Goal: Information Seeking & Learning: Learn about a topic

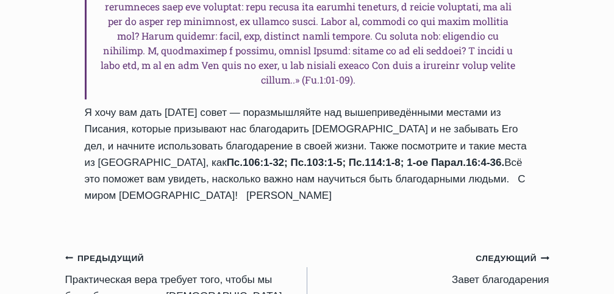
scroll to position [2135, 0]
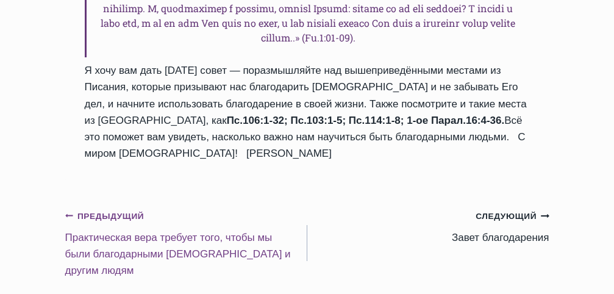
click at [109, 207] on link "Предыдущий Предыдущий Практическая вера требует того, чтобы мы были благодарным…" at bounding box center [186, 242] width 242 height 71
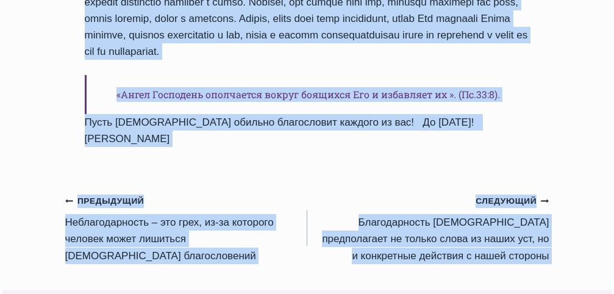
scroll to position [1553, 0]
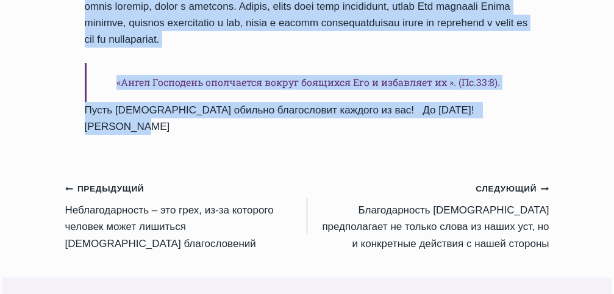
drag, startPoint x: 79, startPoint y: 126, endPoint x: 513, endPoint y: 109, distance: 434.6
copy div "Ежедневное слово Практическая вера требует того, чтобы мы были благодарными Бог…"
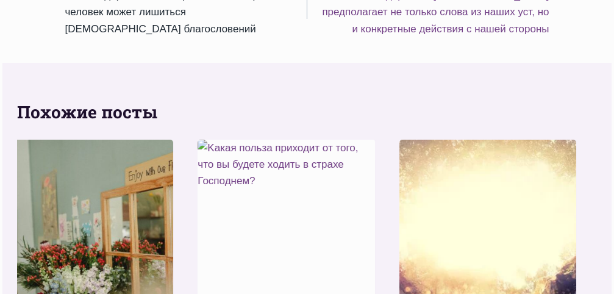
scroll to position [1675, 0]
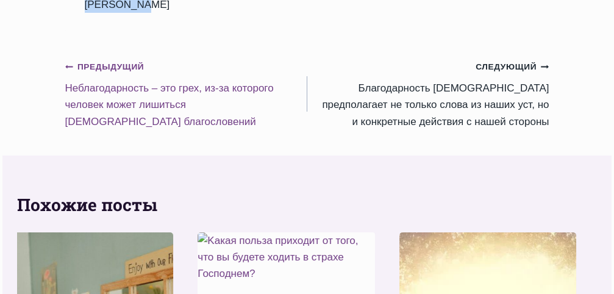
click at [124, 60] on small "Предыдущий Предыдущий" at bounding box center [104, 66] width 79 height 13
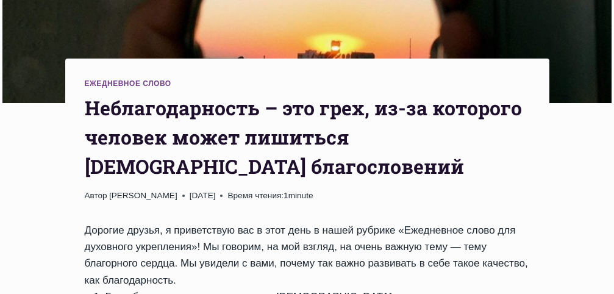
scroll to position [244, 0]
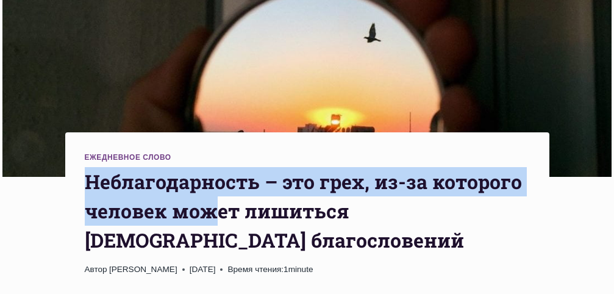
drag, startPoint x: 89, startPoint y: 183, endPoint x: 248, endPoint y: 222, distance: 163.3
click at [223, 216] on h1 "Hеблагодарность – это грех, из-за которого человек может лишиться Божьих благос…" at bounding box center [307, 211] width 445 height 88
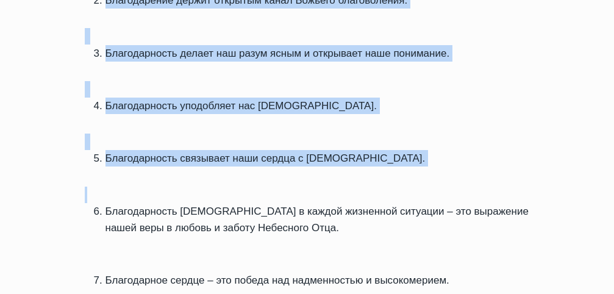
drag, startPoint x: 353, startPoint y: 279, endPoint x: 374, endPoint y: 179, distance: 102.4
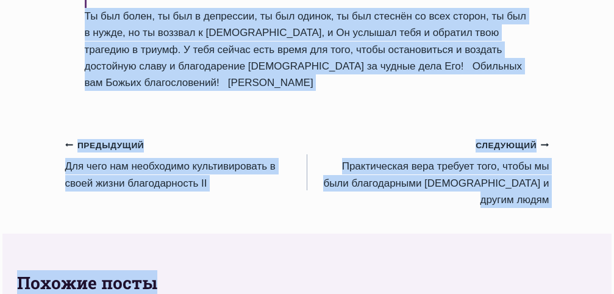
scroll to position [1670, 0]
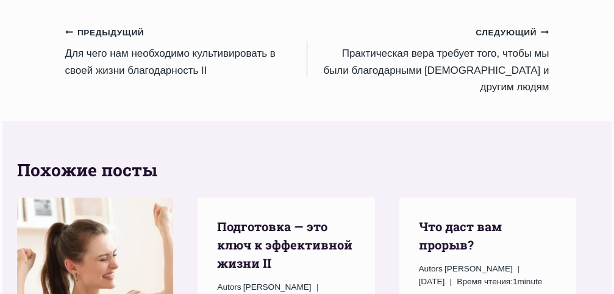
drag, startPoint x: 85, startPoint y: 123, endPoint x: 140, endPoint y: 18, distance: 118.1
copy div "Hеблагодарность – это грех, из-за которого человек может лишиться Божьих благос…"
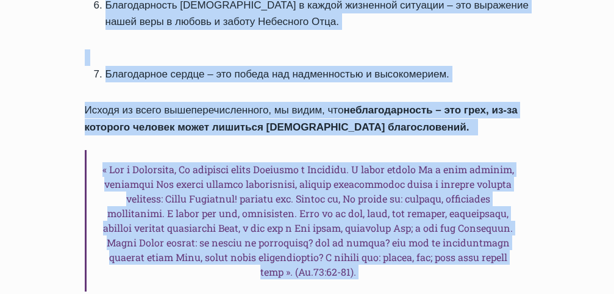
scroll to position [877, 0]
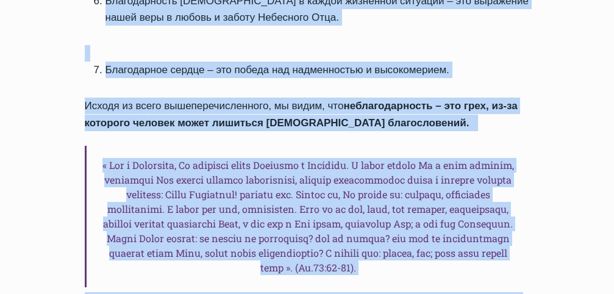
click at [548, 143] on div "Ежедневное слово Hеблагодарность – это грех, из-за которого человек может лишит…" at bounding box center [307, 144] width 484 height 1291
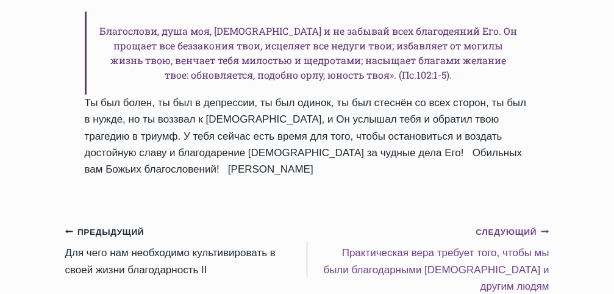
scroll to position [1609, 0]
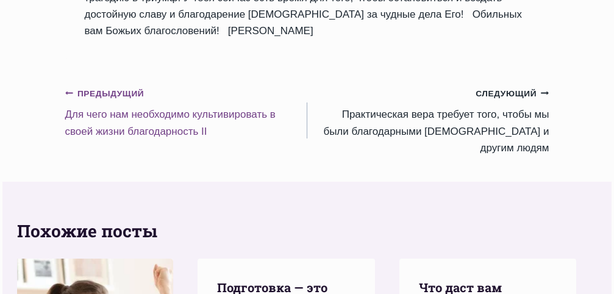
click at [167, 140] on link "Предыдущий Предыдущий Для чего нам необходимо культивировать в своей жизни благ…" at bounding box center [186, 112] width 242 height 55
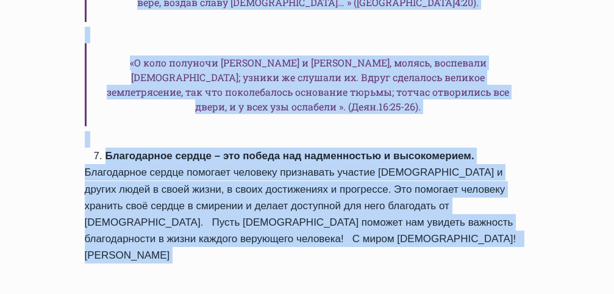
scroll to position [1755, 0]
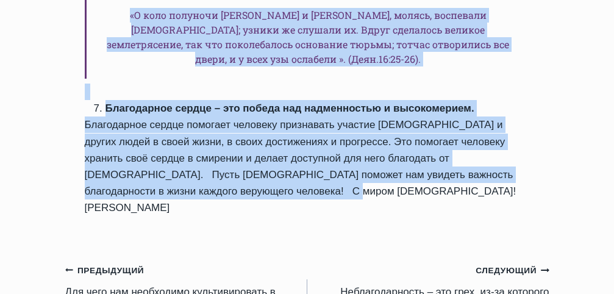
drag, startPoint x: 89, startPoint y: 236, endPoint x: 507, endPoint y: 99, distance: 439.6
copy div "Для чего нам необходимо культивировать в своей жизни благодарность II Автор Пас…"
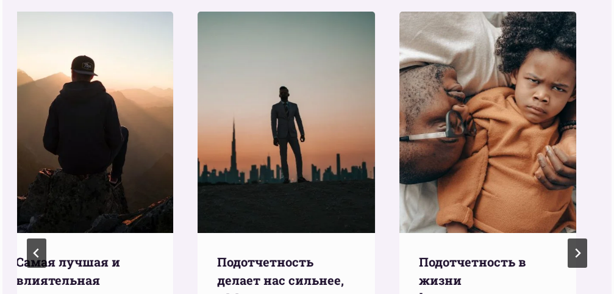
scroll to position [2190, 0]
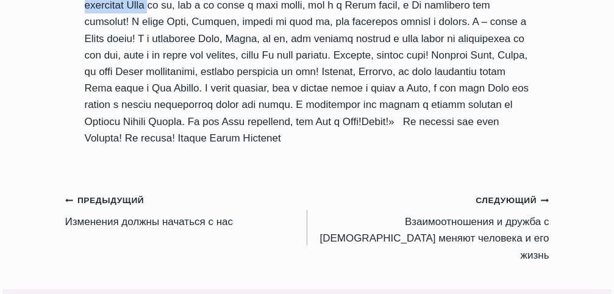
scroll to position [1259, 0]
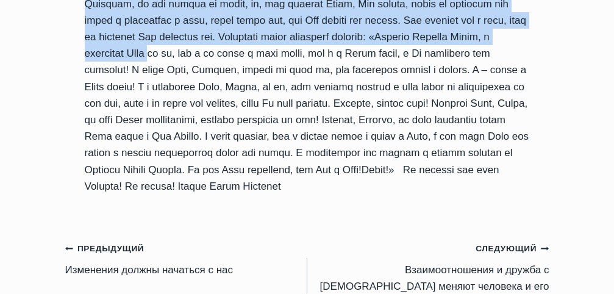
drag, startPoint x: 85, startPoint y: 183, endPoint x: 498, endPoint y: 181, distance: 412.9
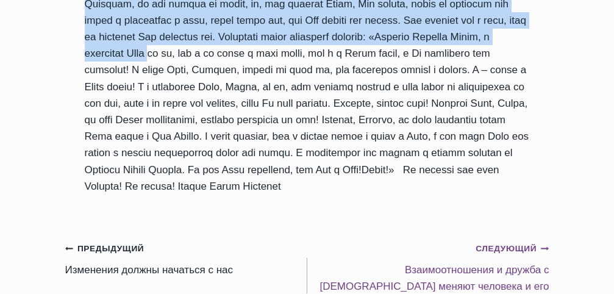
copy div "Самая лучшая и влиятельная проповедь, которую мы можем проповедовать, – это про…"
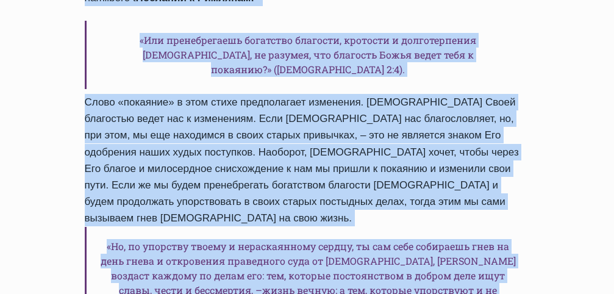
scroll to position [771, 0]
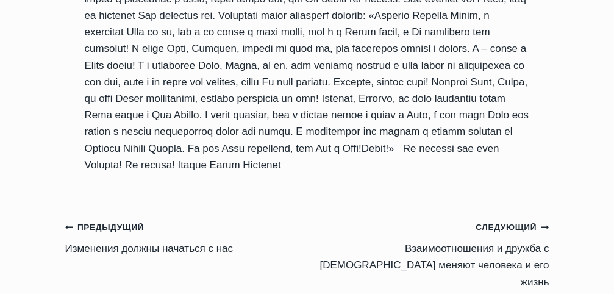
scroll to position [1342, 0]
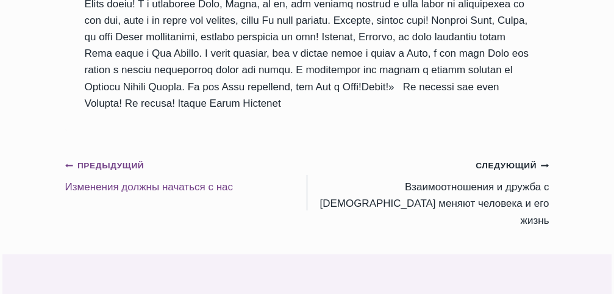
click at [137, 159] on small "Предыдущий Предыдущий" at bounding box center [104, 165] width 79 height 13
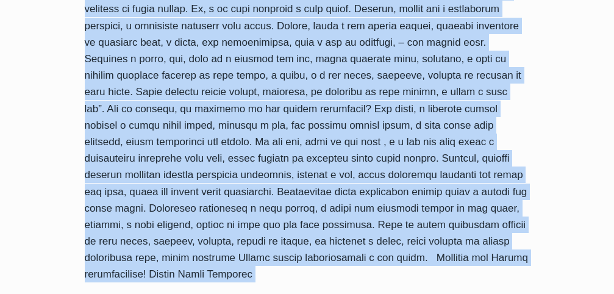
scroll to position [1159, 0]
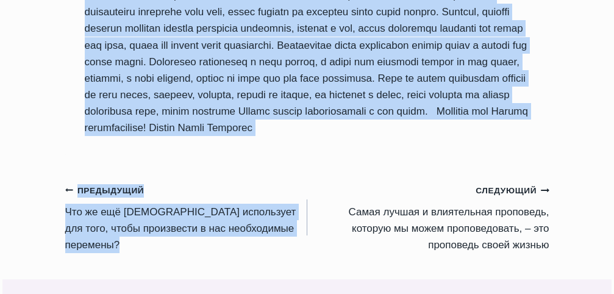
drag, startPoint x: 85, startPoint y: 63, endPoint x: 335, endPoint y: 223, distance: 297.1
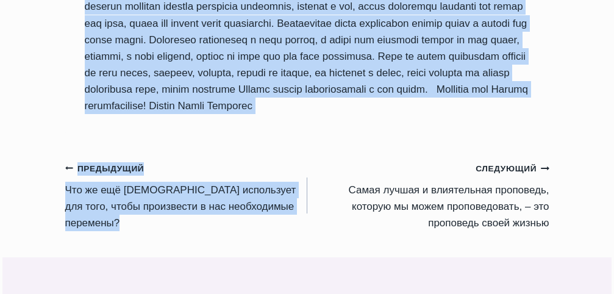
scroll to position [1220, 0]
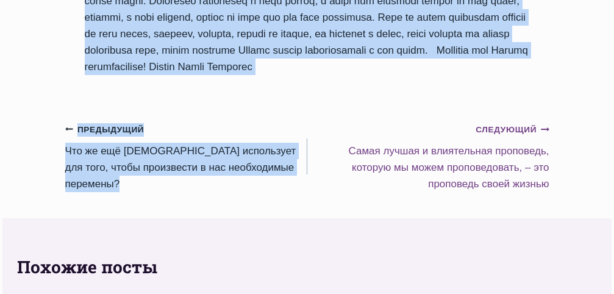
copy div "Изменения должны начаться с нас Автор Пастор Руфус Аджибойе 2025-Май-24 2015-Ап…"
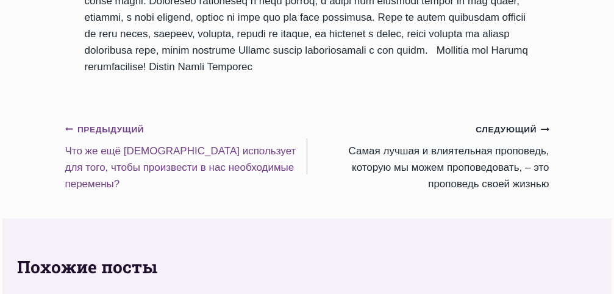
click at [116, 137] on small "Предыдущий Предыдущий" at bounding box center [104, 129] width 79 height 13
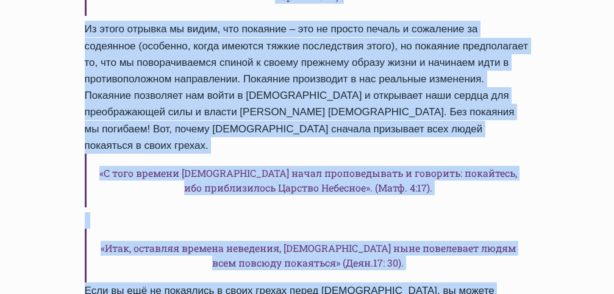
scroll to position [1752, 0]
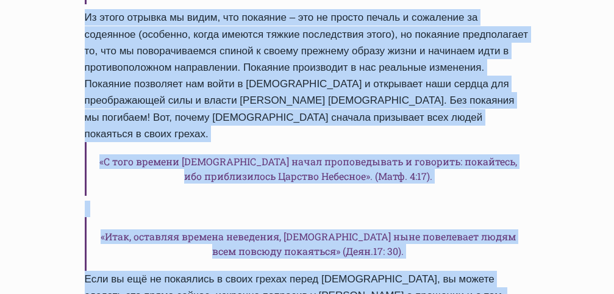
drag, startPoint x: 85, startPoint y: 183, endPoint x: 427, endPoint y: 152, distance: 343.0
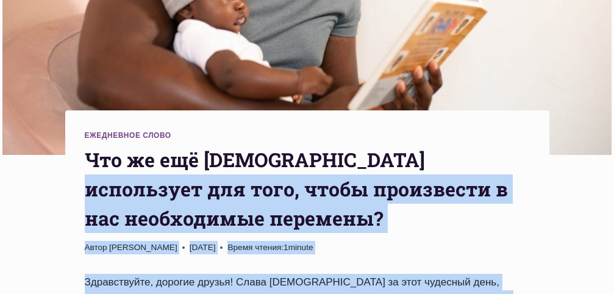
scroll to position [227, 0]
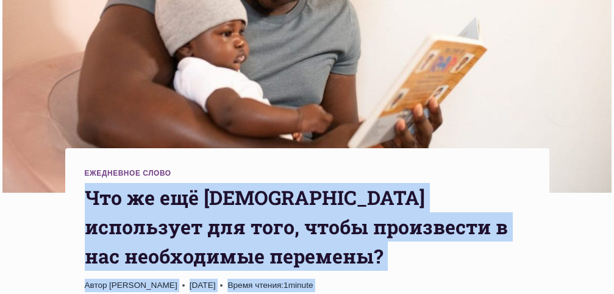
drag, startPoint x: 410, startPoint y: 162, endPoint x: 409, endPoint y: 171, distance: 9.9
copy div "Lor ip dol Sit ametconsec adi elit, seddo eiusmodtem i utl etdoloremag aliquaen…"
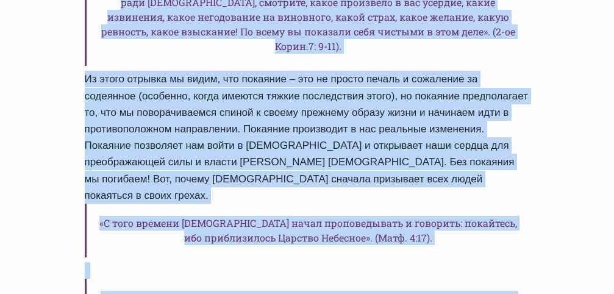
scroll to position [1813, 0]
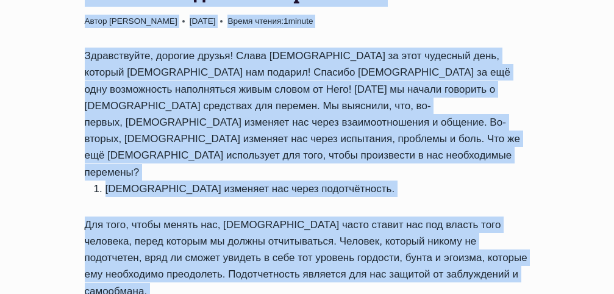
scroll to position [349, 0]
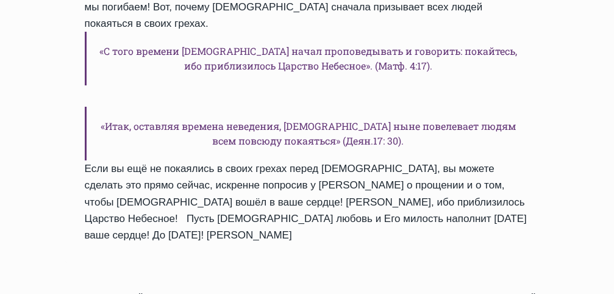
scroll to position [1935, 0]
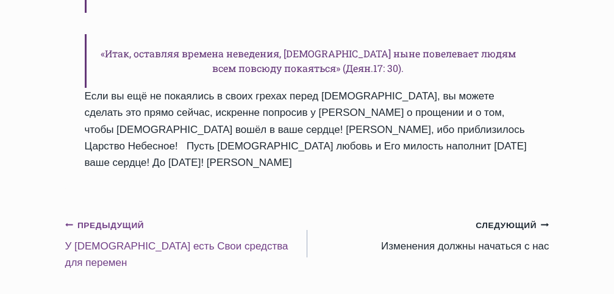
click at [177, 217] on link "Предыдущий Предыдущий У Бога есть Свои средства для перемен" at bounding box center [186, 244] width 242 height 55
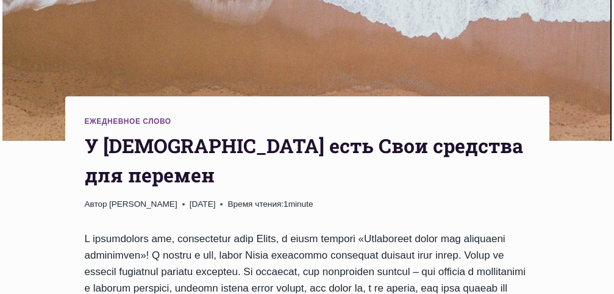
scroll to position [244, 0]
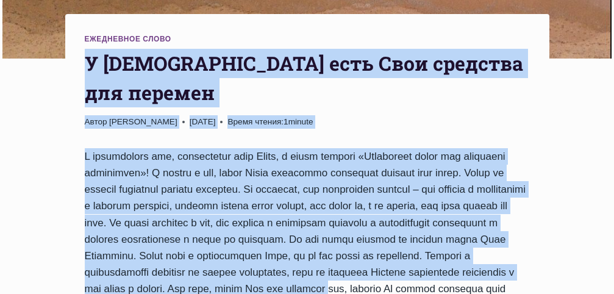
drag, startPoint x: 86, startPoint y: 179, endPoint x: 282, endPoint y: 278, distance: 219.0
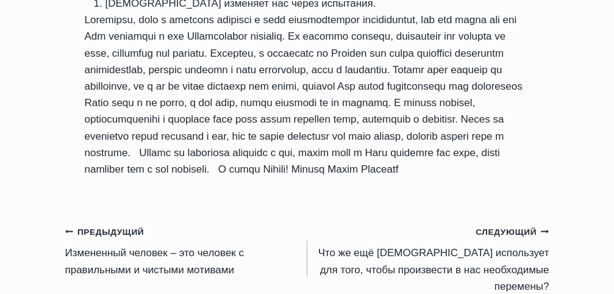
scroll to position [1159, 0]
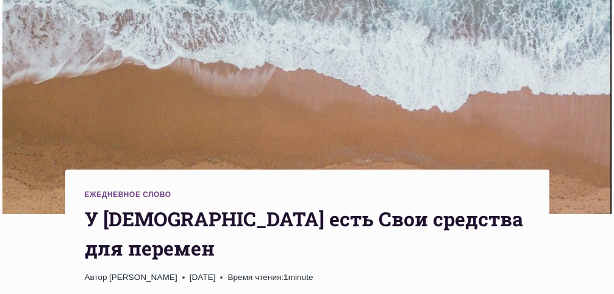
scroll to position [183, 0]
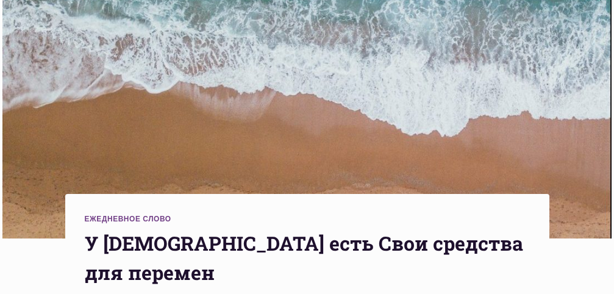
drag, startPoint x: 296, startPoint y: 185, endPoint x: 310, endPoint y: 217, distance: 34.4
copy div "У Бога есть Свои средства для перемен Автор Пастор Руфус Аджибойе 2025-Май-22 2…"
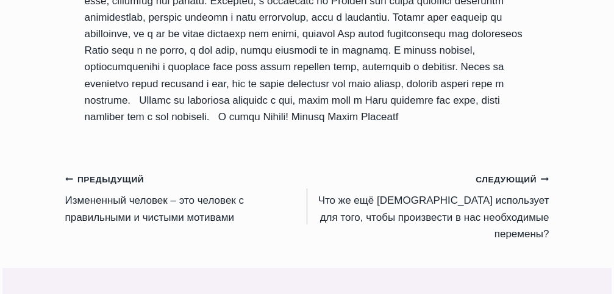
scroll to position [1220, 0]
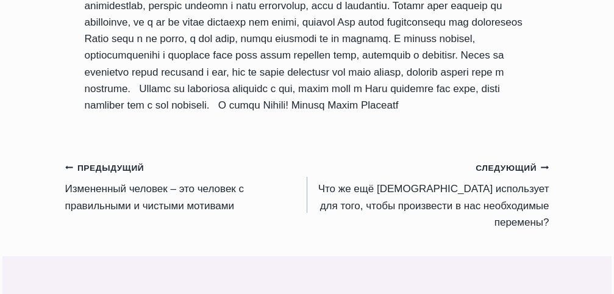
click at [124, 181] on link "Предыдущий Предыдущий Измененный человек – это человек с правильными и чистыми …" at bounding box center [186, 186] width 242 height 55
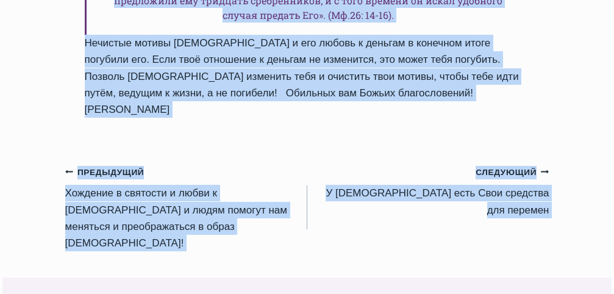
scroll to position [1450, 0]
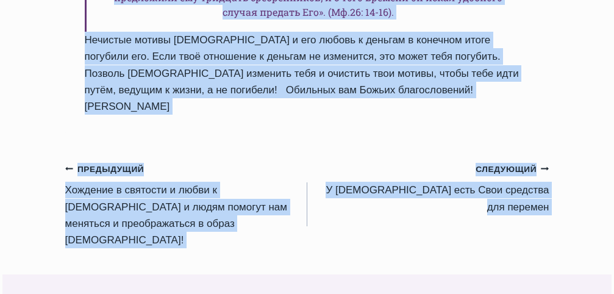
drag, startPoint x: 85, startPoint y: 121, endPoint x: 544, endPoint y: 227, distance: 471.5
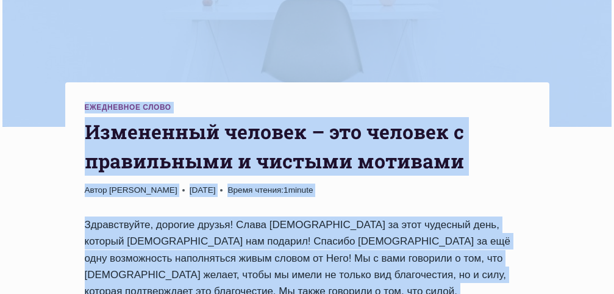
scroll to position [255, 0]
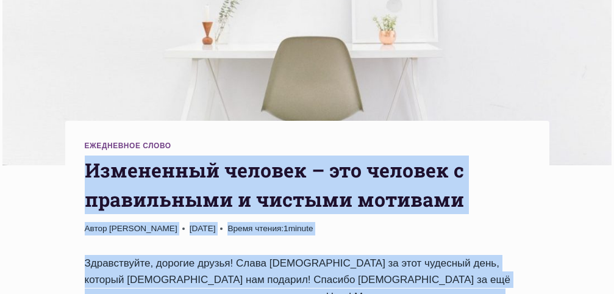
drag, startPoint x: 278, startPoint y: 118, endPoint x: 232, endPoint y: 146, distance: 53.1
copy div "Измененный человек – это человек с правильными и чистыми мотивами Автор Пастор …"
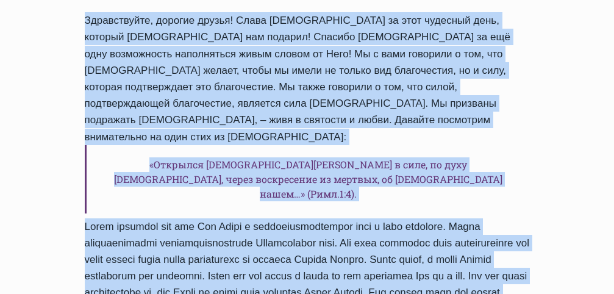
scroll to position [499, 0]
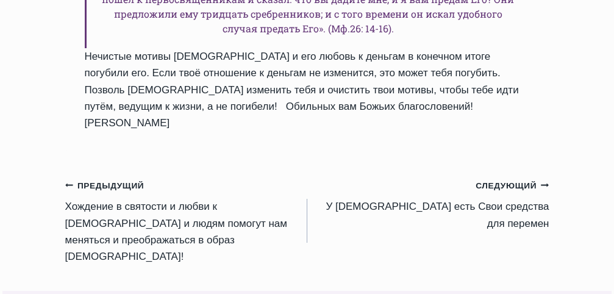
scroll to position [1477, 0]
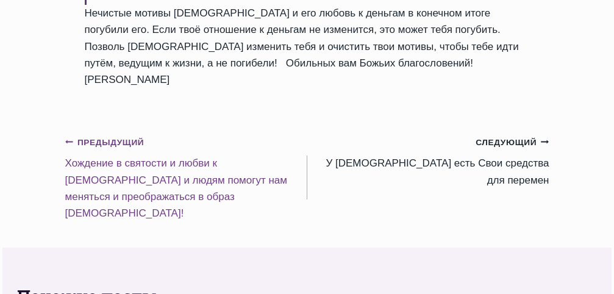
click at [179, 157] on link "Предыдущий Предыдущий Хождение в святости и любви к Богу и людям помогут нам ме…" at bounding box center [186, 178] width 242 height 88
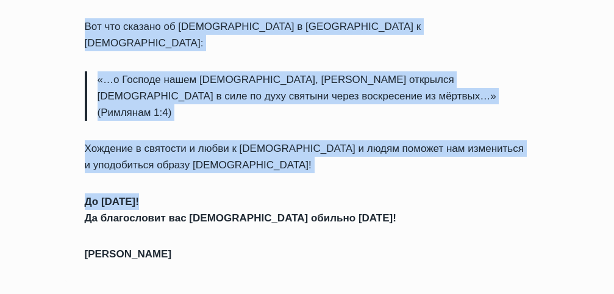
scroll to position [1599, 0]
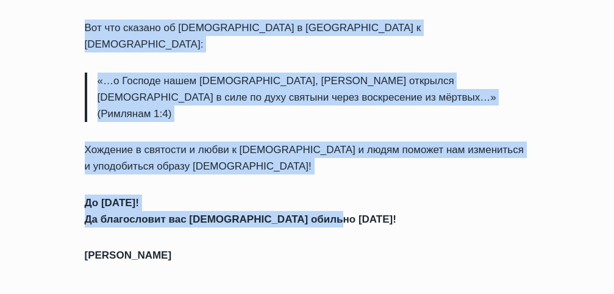
drag, startPoint x: 84, startPoint y: 185, endPoint x: 366, endPoint y: 111, distance: 291.4
copy div "Loremips d sitametc a elits d Eius t incid utlabor etd magnaali e adminimveniam…"
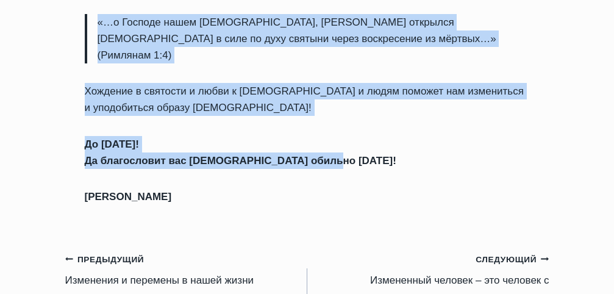
scroll to position [1721, 0]
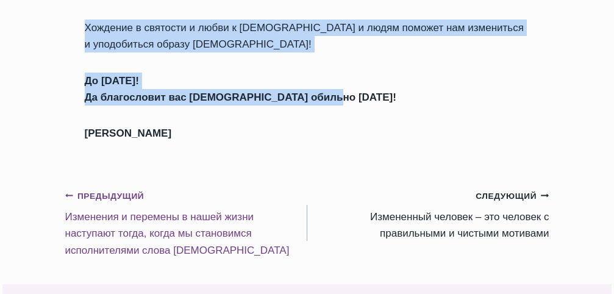
click at [155, 187] on link "Предыдущий Предыдущий Изменения и перемены в нашей жизни наступают тогда, когда…" at bounding box center [186, 222] width 242 height 71
click at [154, 187] on link "Предыдущий Предыдущий Изменения и перемены в нашей жизни наступают тогда, когда…" at bounding box center [186, 222] width 242 height 71
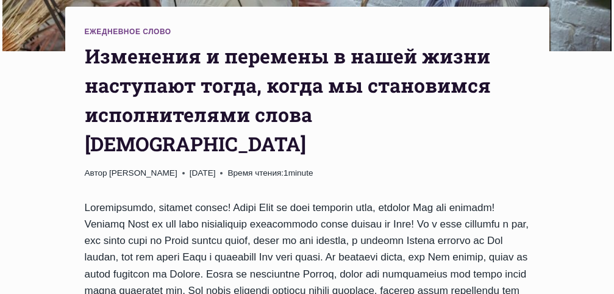
scroll to position [366, 0]
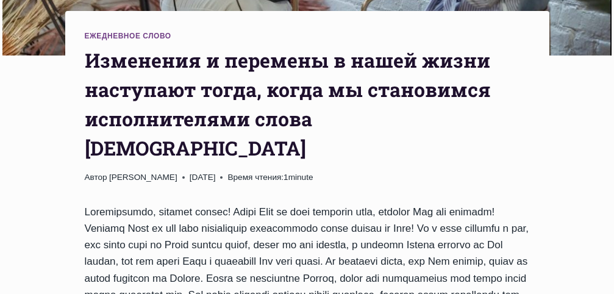
drag, startPoint x: 85, startPoint y: 64, endPoint x: 366, endPoint y: 169, distance: 299.5
click at [351, 157] on header "Ежедневное слово Изменения и перемены в нашей жизни наступают тогда, когда мы с…" at bounding box center [307, 107] width 445 height 154
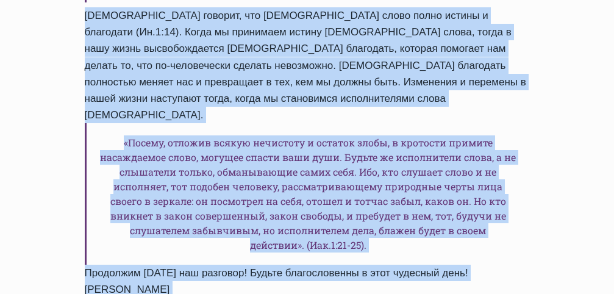
scroll to position [1276, 0]
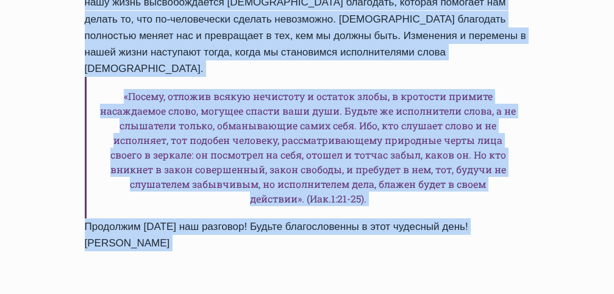
drag, startPoint x: 366, startPoint y: 169, endPoint x: 170, endPoint y: 176, distance: 195.9
copy div "й день, который Бог нам подарил! Спасибо Богу за ещё одну возможность наполнять…"
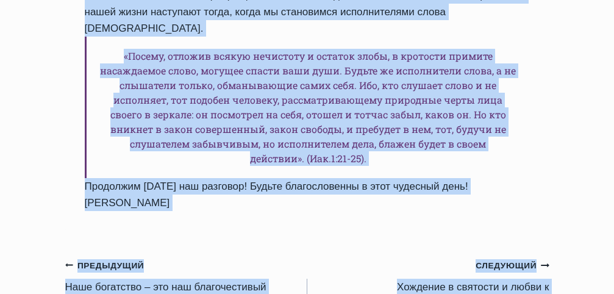
scroll to position [1337, 0]
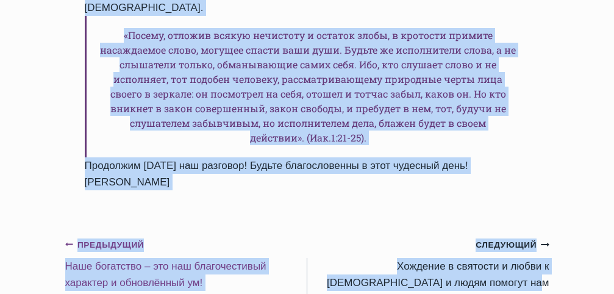
click at [156, 236] on link "Предыдущий Предыдущий Наше богатство – это наш благочестивый характер и обновлё…" at bounding box center [186, 263] width 242 height 55
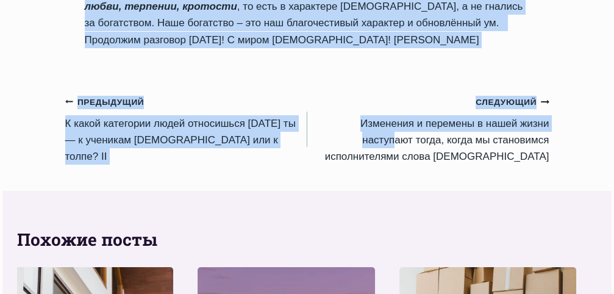
scroll to position [1159, 0]
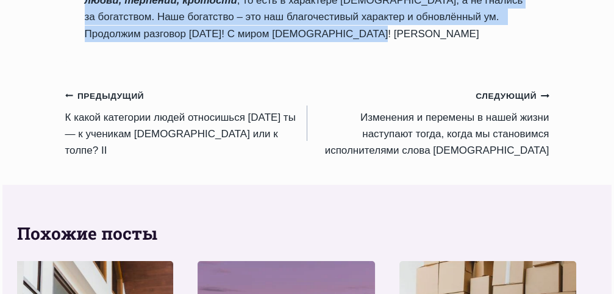
drag, startPoint x: 88, startPoint y: 120, endPoint x: 267, endPoint y: 76, distance: 184.0
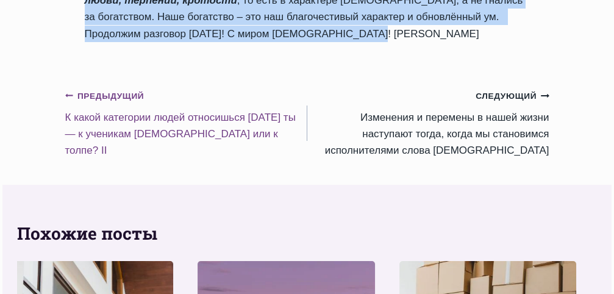
copy div "Lore ipsumdolo – sit ame consecteturad elitsedd e temporincid ut! Labor Etdolo …"
click at [157, 153] on link "Предыдущий Предыдущий К какой категории людей относишься [DATE] ты — к ученикам…" at bounding box center [186, 122] width 242 height 71
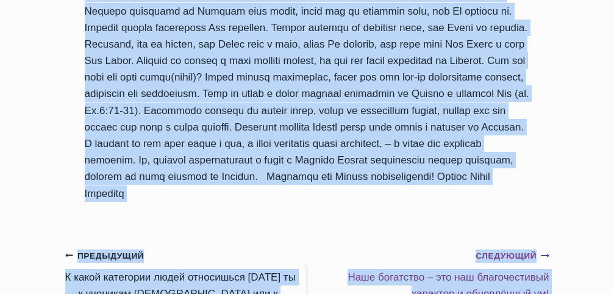
scroll to position [1220, 0]
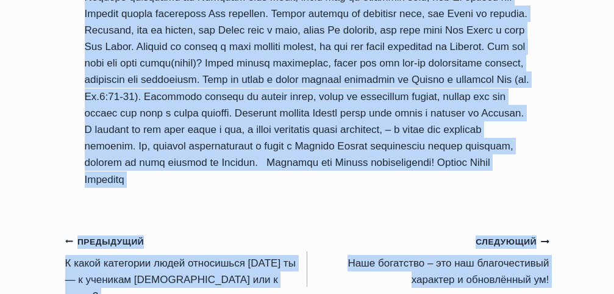
drag, startPoint x: 82, startPoint y: 181, endPoint x: 398, endPoint y: 150, distance: 317.5
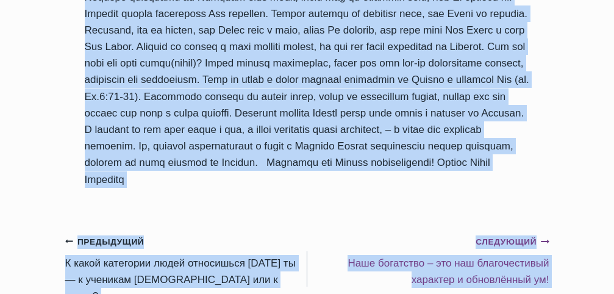
copy div "L ipsum dolorsita conse adipiscing elitsed do — e temporin Utlabo etd m aliqu? …"
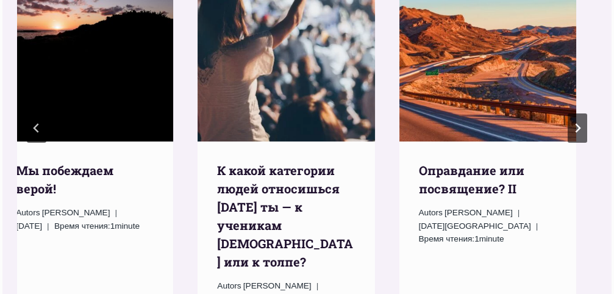
scroll to position [1708, 0]
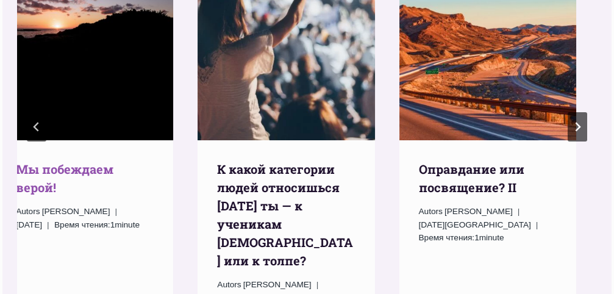
click at [113, 161] on link "Мы побеждаем верой!" at bounding box center [65, 178] width 98 height 34
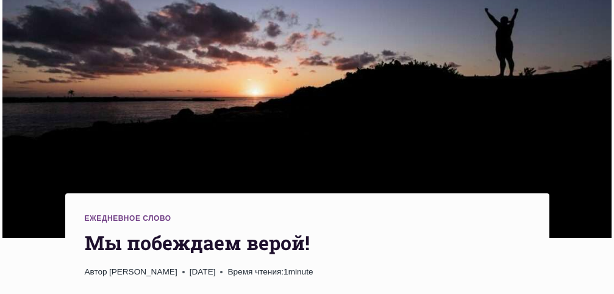
scroll to position [305, 0]
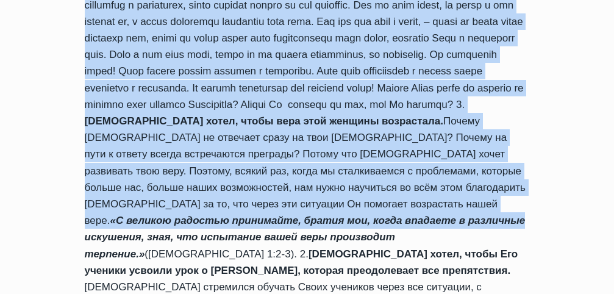
drag, startPoint x: 85, startPoint y: 123, endPoint x: 342, endPoint y: 224, distance: 276.0
click at [342, 224] on div "Ежедневное слово Мы побеждаем верой! Автор Пастор Руфус Аджибойе 2024-Май-17 20…" at bounding box center [307, 65] width 484 height 964
click at [342, 224] on em "«С великою радостью принимайте, братия мои, когда впадаете в различные искушени…" at bounding box center [305, 237] width 441 height 45
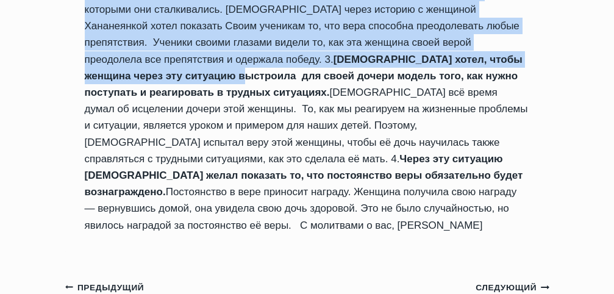
scroll to position [1098, 0]
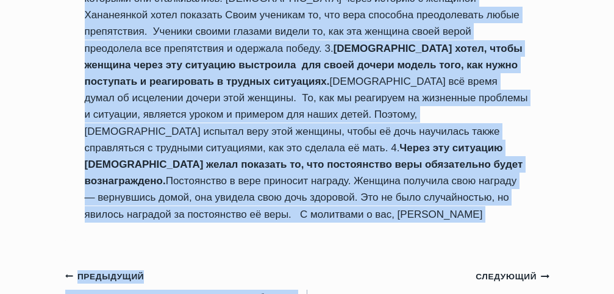
drag, startPoint x: 85, startPoint y: 35, endPoint x: 415, endPoint y: 217, distance: 377.0
copy div "Ежедневное слово Мы побеждаем верой! Автор Пастор Руфус Аджибойе 2024-Май-17 20…"
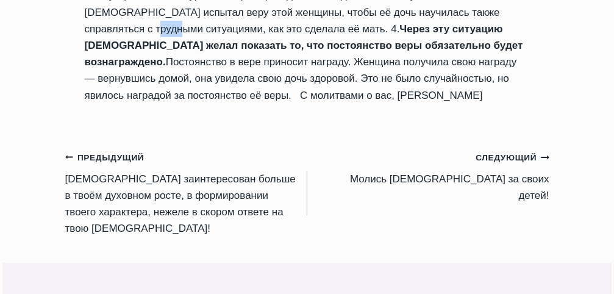
scroll to position [1220, 0]
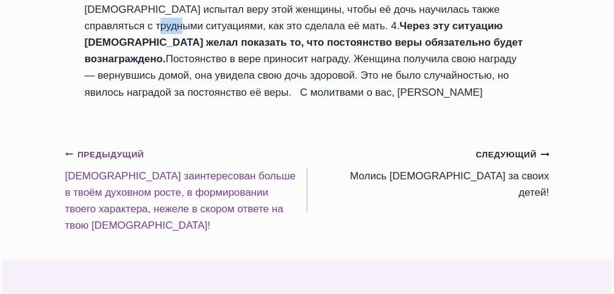
click at [184, 146] on link "Предыдущий Предыдущий Бог заинтересован больше в твоём духовном росте, в формир…" at bounding box center [186, 190] width 242 height 88
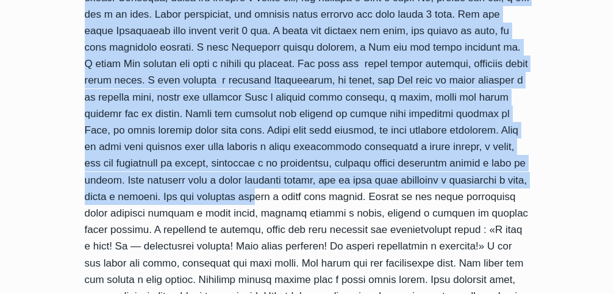
scroll to position [1342, 0]
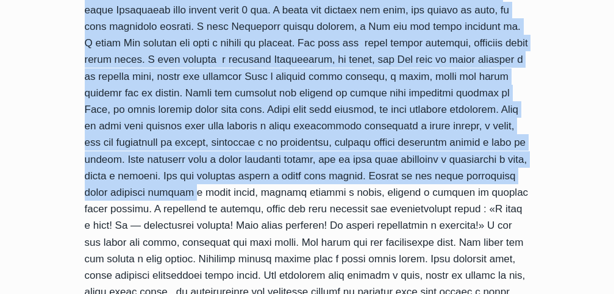
drag, startPoint x: 95, startPoint y: 63, endPoint x: 374, endPoint y: 212, distance: 316.3
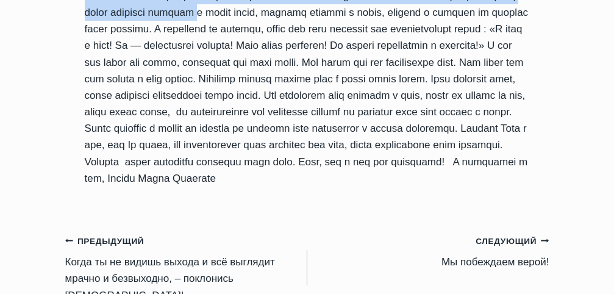
scroll to position [1586, 0]
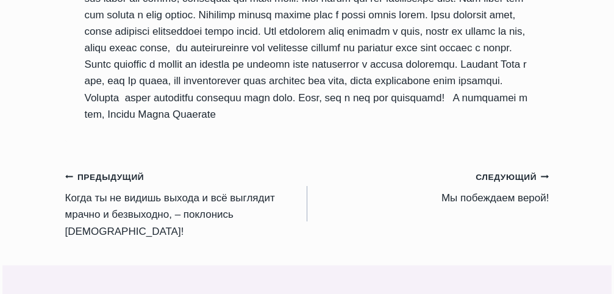
drag, startPoint x: 356, startPoint y: 166, endPoint x: 439, endPoint y: 152, distance: 84.7
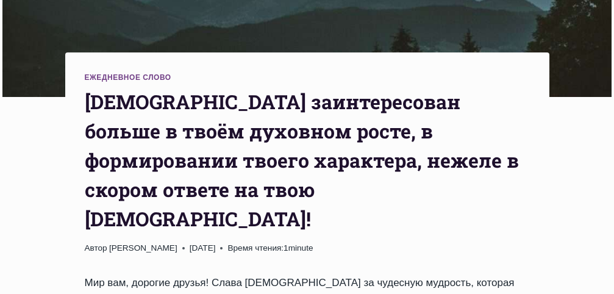
scroll to position [305, 0]
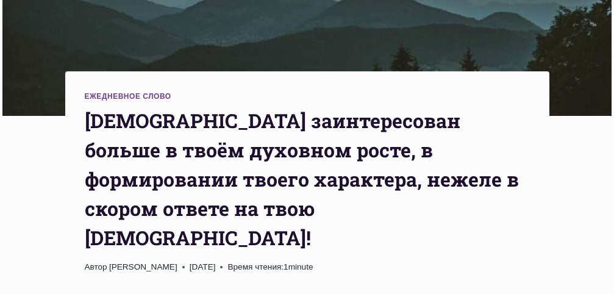
drag, startPoint x: 456, startPoint y: 163, endPoint x: 448, endPoint y: 102, distance: 61.4
copy div "Lor ipsumdolorsit ametco a elits doeiusmo tempo, i utlaboreetdo magnaa enimadmi…"
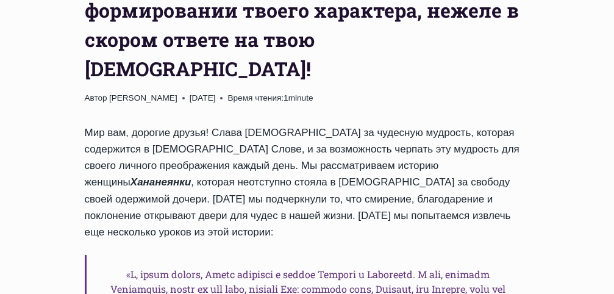
scroll to position [488, 0]
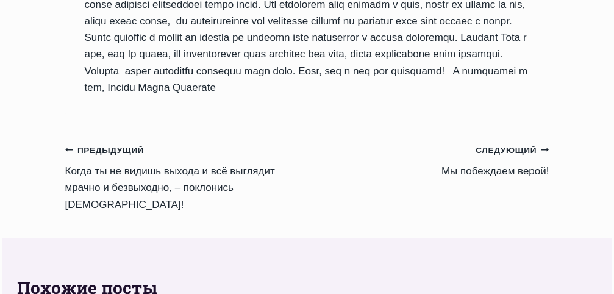
scroll to position [1708, 0]
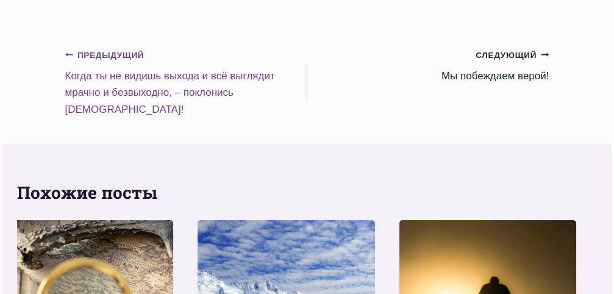
click at [149, 115] on link "Предыдущий Предыдущий Когда ты не видишь выхода и всё выглядит мрачно и безвыхо…" at bounding box center [186, 81] width 242 height 71
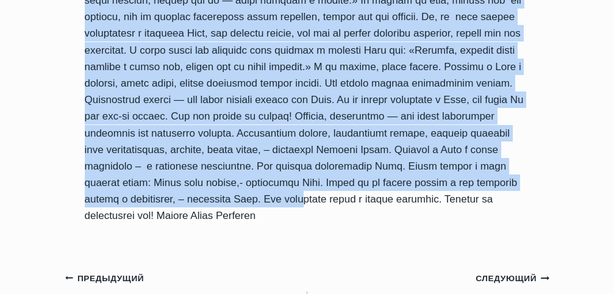
scroll to position [1220, 0]
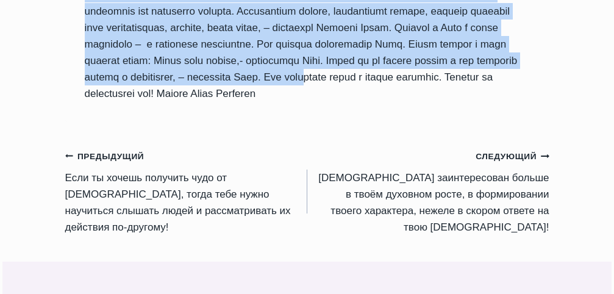
drag, startPoint x: 84, startPoint y: 182, endPoint x: 354, endPoint y: 140, distance: 274.1
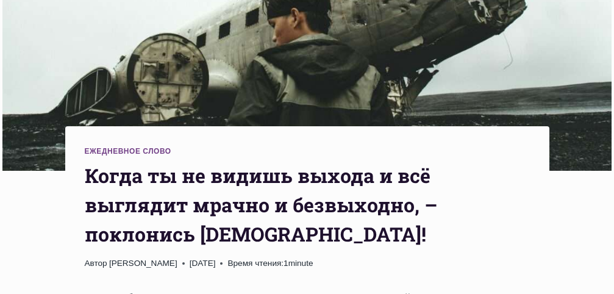
scroll to position [183, 0]
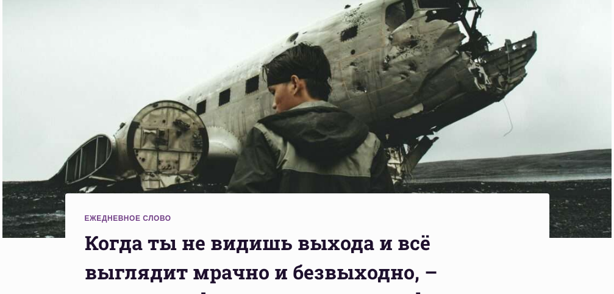
drag, startPoint x: 339, startPoint y: 140, endPoint x: 346, endPoint y: 213, distance: 73.6
copy div "Когда ты не видишь выхода и всё выглядит мрачно и безвыходно, – поклонись Богу!…"
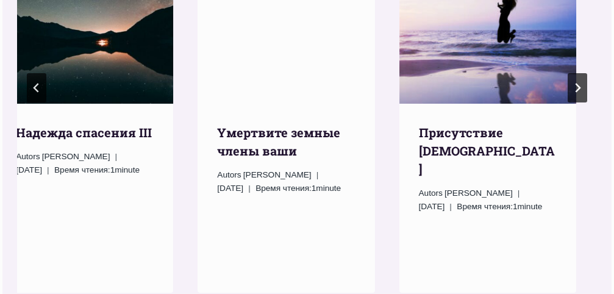
scroll to position [1769, 0]
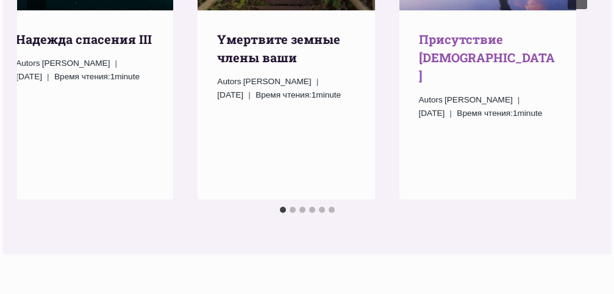
click at [515, 65] on link "Присутствие [DEMOGRAPHIC_DATA]" at bounding box center [487, 57] width 136 height 52
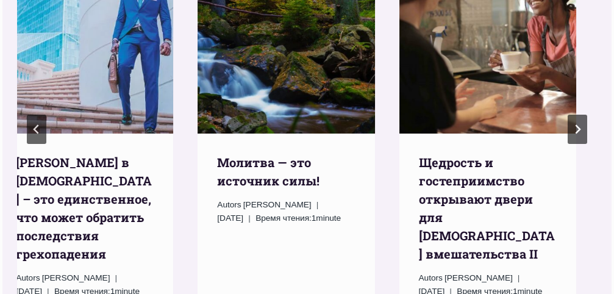
scroll to position [1281, 0]
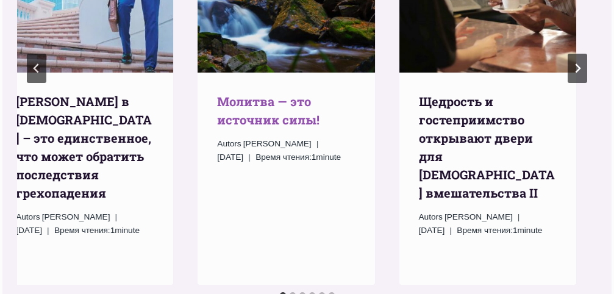
click at [303, 93] on link "Молитва — это источник силы!" at bounding box center [268, 110] width 102 height 34
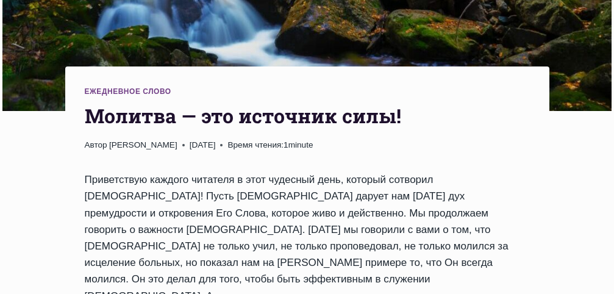
scroll to position [305, 0]
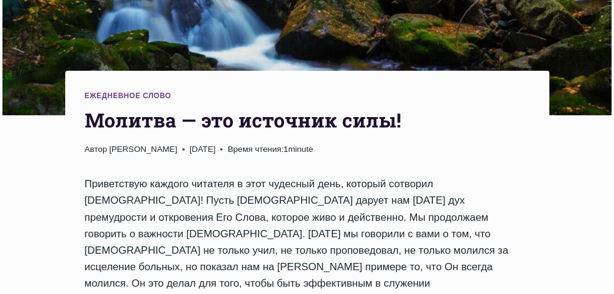
drag, startPoint x: 95, startPoint y: 124, endPoint x: 249, endPoint y: 154, distance: 157.9
click at [249, 154] on header "Ежедневное слово Молитва — это источник силы! Автор [PERSON_NAME] [DATE] [DATE]…" at bounding box center [307, 123] width 445 height 66
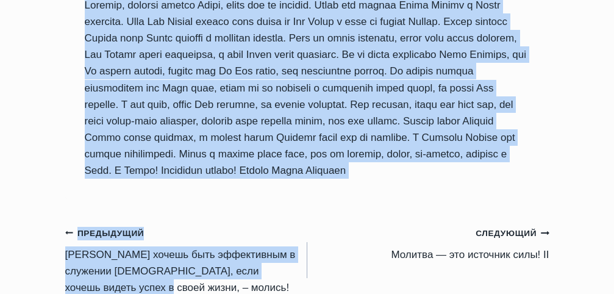
scroll to position [1000, 0]
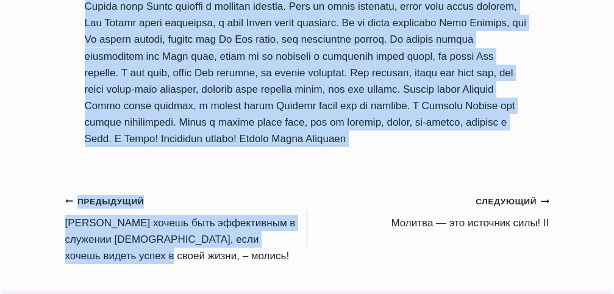
drag, startPoint x: 85, startPoint y: 124, endPoint x: 309, endPoint y: 141, distance: 225.1
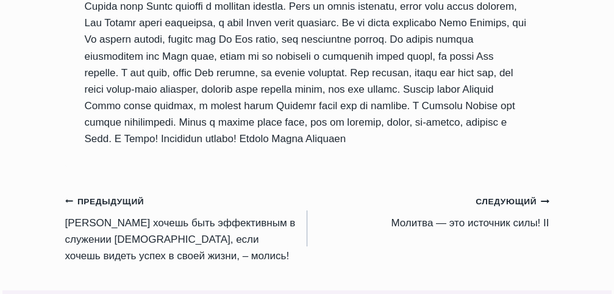
drag, startPoint x: 279, startPoint y: 141, endPoint x: 312, endPoint y: 129, distance: 35.7
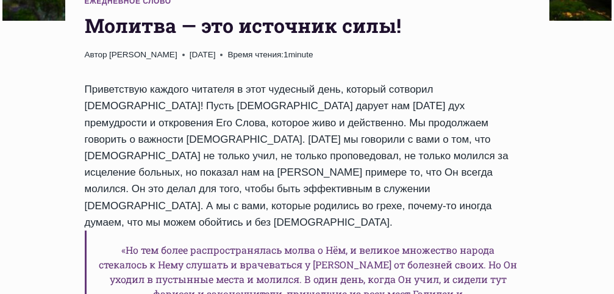
scroll to position [390, 0]
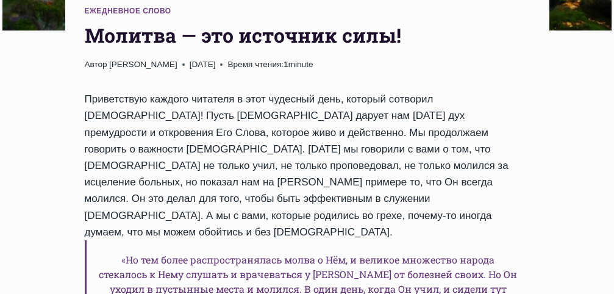
drag, startPoint x: 315, startPoint y: 142, endPoint x: 80, endPoint y: 57, distance: 249.4
copy div "Автор Пастор Руфус Аджибойе 2024-Октябрь-14 2016-Сентябрь-15 Время чтения: 1 mi…"
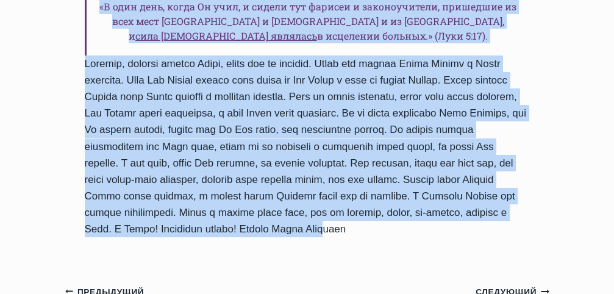
scroll to position [939, 0]
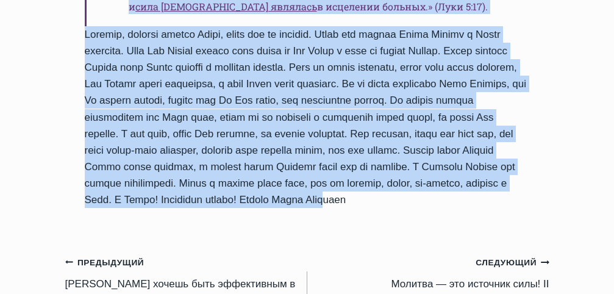
drag, startPoint x: 83, startPoint y: 34, endPoint x: 317, endPoint y: 179, distance: 275.0
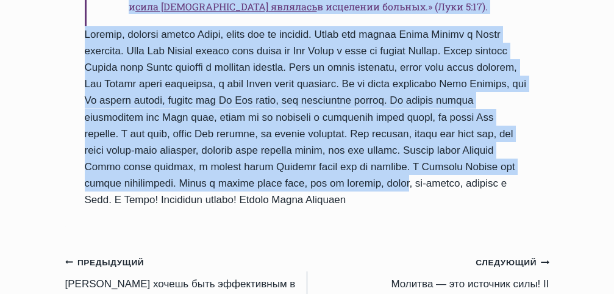
copy div "Молитва — это источник силы! Автор Пастор Руфус Аджибойе 2024-Октябрь-14 2016-С…"
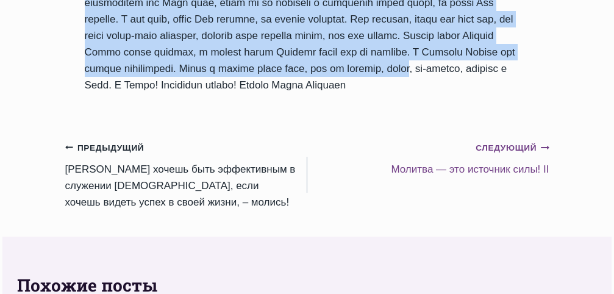
scroll to position [1061, 0]
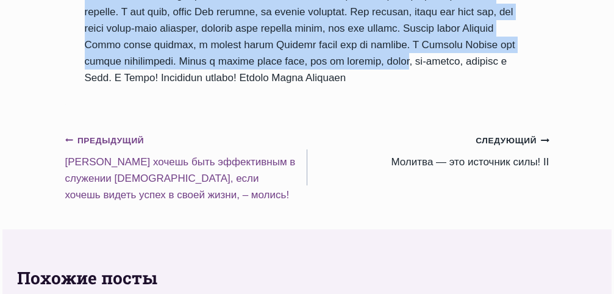
click at [160, 151] on link "Предыдущий Предыдущий Eсли хочешь быть эффективным в служении Богу, если хочешь…" at bounding box center [186, 167] width 242 height 71
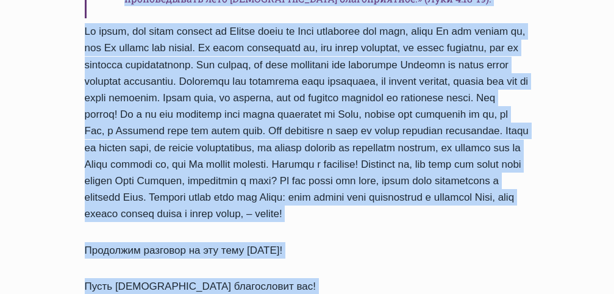
scroll to position [1403, 0]
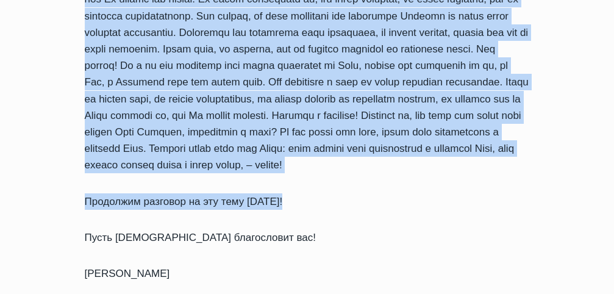
drag, startPoint x: 87, startPoint y: 103, endPoint x: 306, endPoint y: 60, distance: 222.6
copy div "Lore ipsumd sita consectetur a elitsedd Eius, temp incidi utlabo etdol m aliqu …"
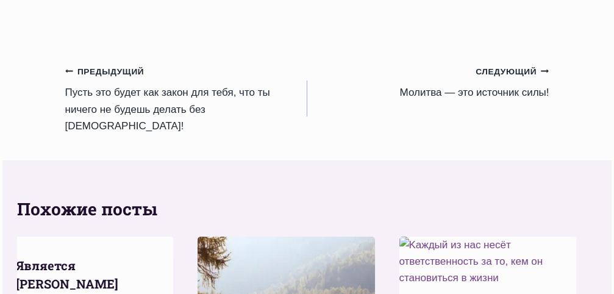
scroll to position [1525, 0]
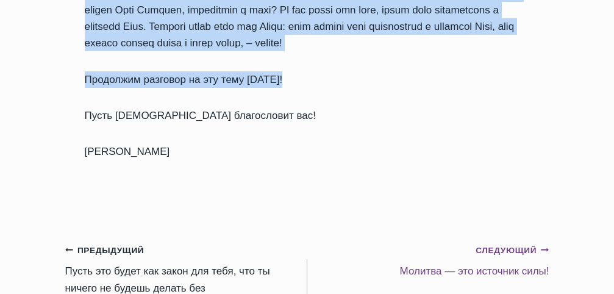
click at [488, 242] on link "Следующий Продолжить Молитва — это источник силы!" at bounding box center [428, 261] width 242 height 38
click at [485, 242] on link "Следующий Продолжить Молитва — это источник силы!" at bounding box center [428, 261] width 242 height 38
click at [484, 242] on link "Следующий Продолжить Молитва — это источник силы!" at bounding box center [428, 261] width 242 height 38
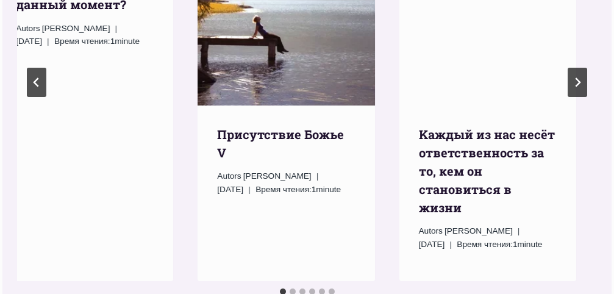
scroll to position [2159, 0]
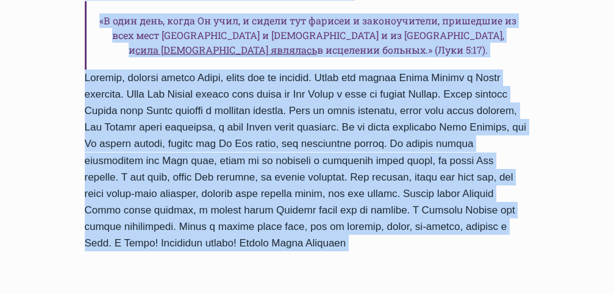
scroll to position [897, 0]
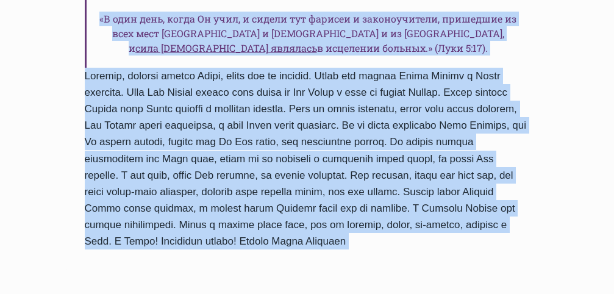
drag, startPoint x: 82, startPoint y: 122, endPoint x: 333, endPoint y: 240, distance: 276.9
copy div "Молитва — это источник силы! Автор Пастор Руфус Аджибойе 2024-Октябрь-14 2016-С…"
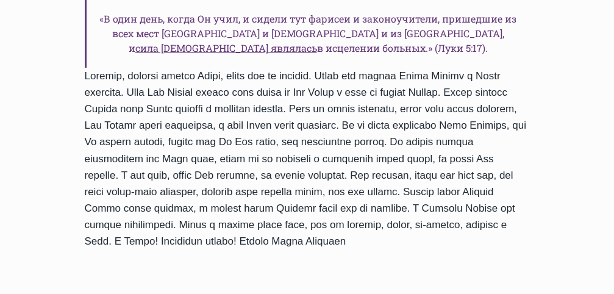
click at [330, 263] on div "Ежедневное слово Молитва — это источник силы! Автор Пастор Руфус Аджибойе 2024-…" at bounding box center [307, 33] width 484 height 1704
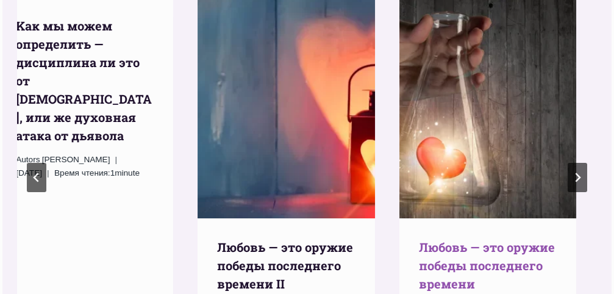
scroll to position [1289, 0]
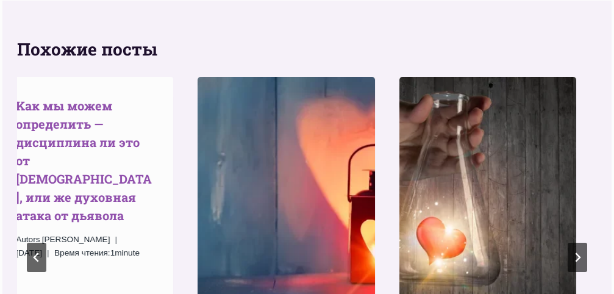
click at [93, 136] on link "Kак мы можем определить — дисциплина ли это от Бога, или же духовная атака от д…" at bounding box center [84, 161] width 136 height 126
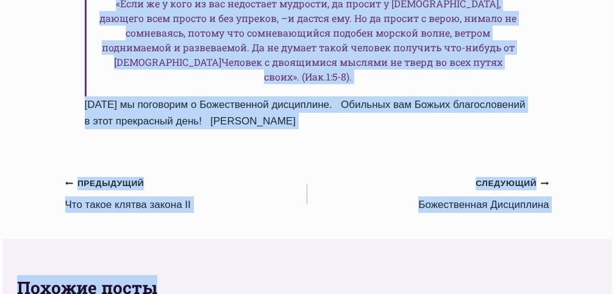
scroll to position [1342, 0]
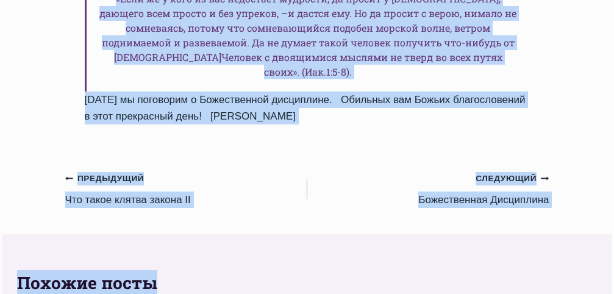
drag, startPoint x: 88, startPoint y: 131, endPoint x: 352, endPoint y: 108, distance: 264.5
copy div "Lor ip dolor sitametcon — adipiscing el sed do Eius, tem in utlabore etdol ma a…"
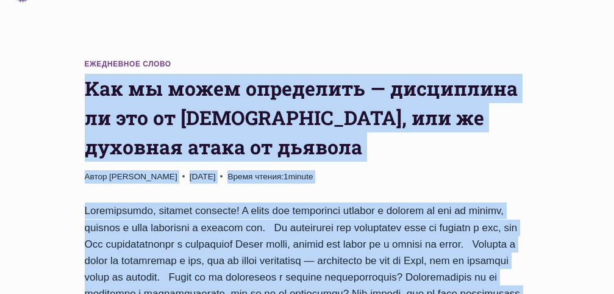
scroll to position [0, 0]
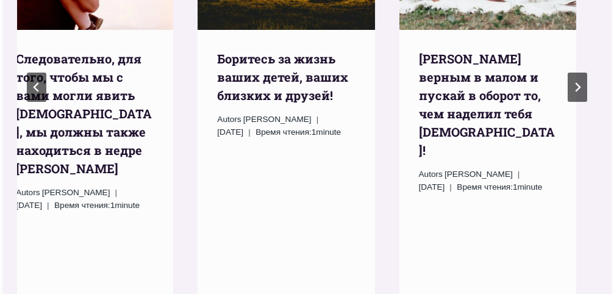
scroll to position [1594, 0]
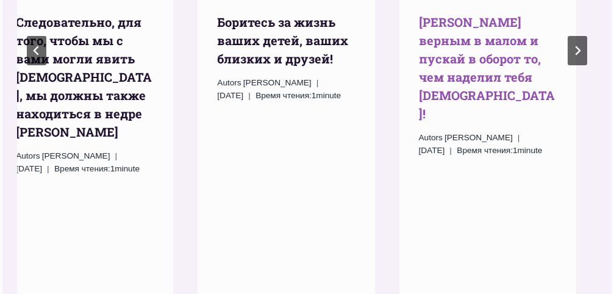
click at [492, 62] on link "[PERSON_NAME] верным в малом и пускай в оборот то, чем наделил тебя [DEMOGRAPHI…" at bounding box center [487, 67] width 136 height 107
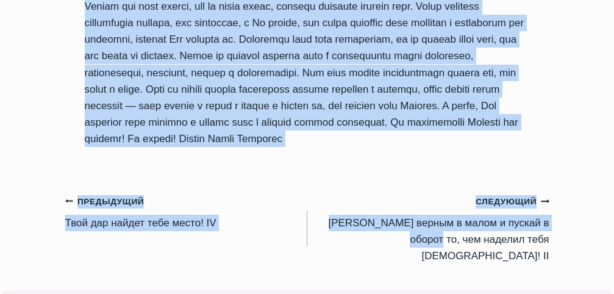
scroll to position [1159, 0]
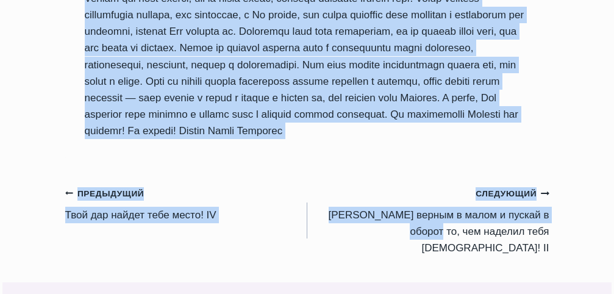
drag, startPoint x: 82, startPoint y: 122, endPoint x: 210, endPoint y: 159, distance: 132.8
copy div "Будь верным в малом и пускай в оборот то, чем наделил тебя Господь! Автор Пасто…"
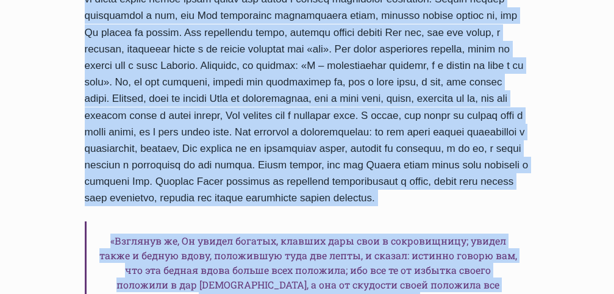
scroll to position [610, 0]
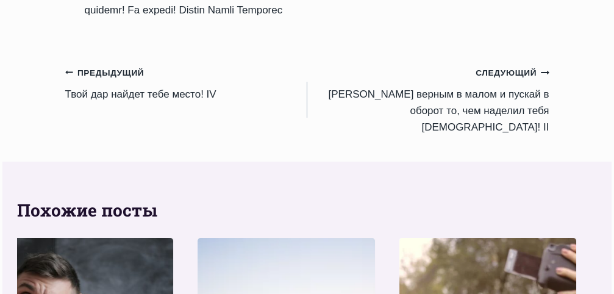
scroll to position [1342, 0]
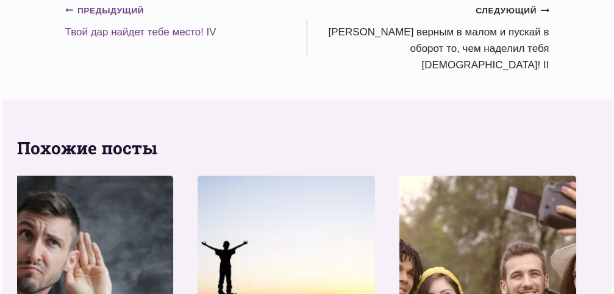
click at [123, 40] on link "Предыдущий Предыдущий Твой дар найдет тебе место! IV" at bounding box center [186, 21] width 242 height 38
click at [122, 40] on link "Предыдущий Предыдущий Твой дар найдет тебе место! IV" at bounding box center [186, 21] width 242 height 38
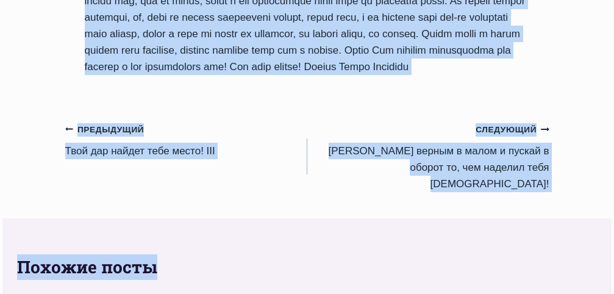
scroll to position [1071, 0]
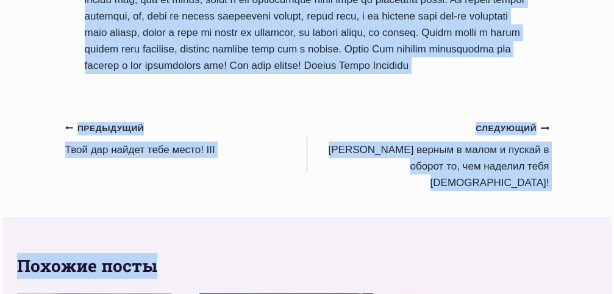
drag, startPoint x: 84, startPoint y: 243, endPoint x: 399, endPoint y: 126, distance: 336.6
copy div "Lore ips dolors amet conse! AD Elits Doeius Tempo Incididu 7782-Utlabor-3 2782-…"
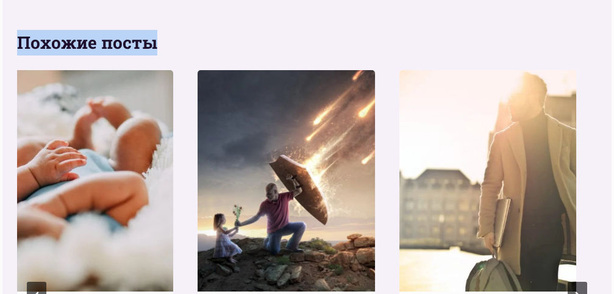
scroll to position [1286, 0]
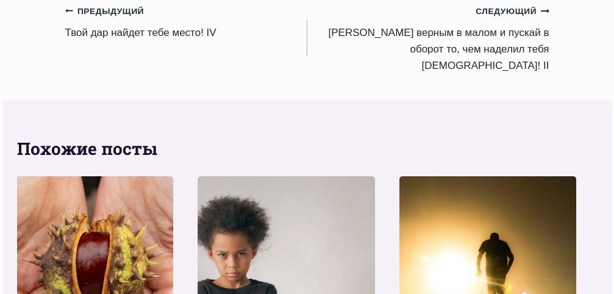
scroll to position [1341, 0]
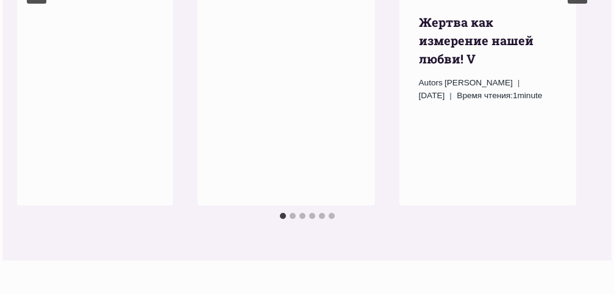
scroll to position [1594, 0]
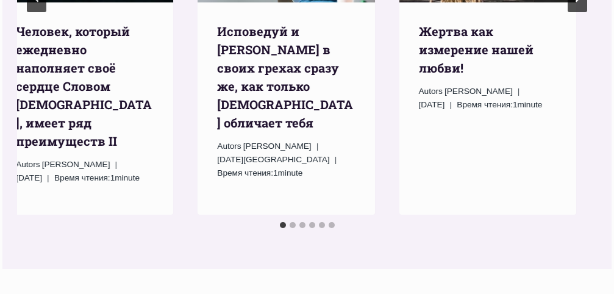
scroll to position [2159, 0]
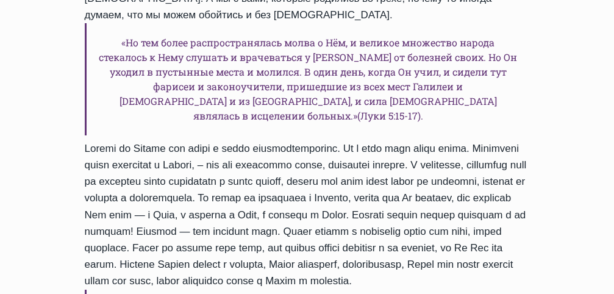
scroll to position [607, 0]
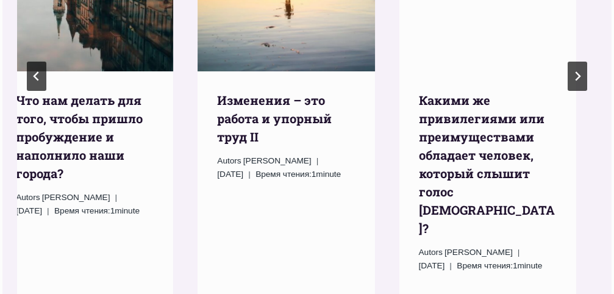
scroll to position [1282, 0]
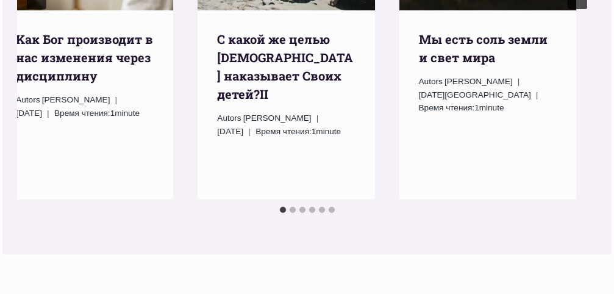
scroll to position [1769, 0]
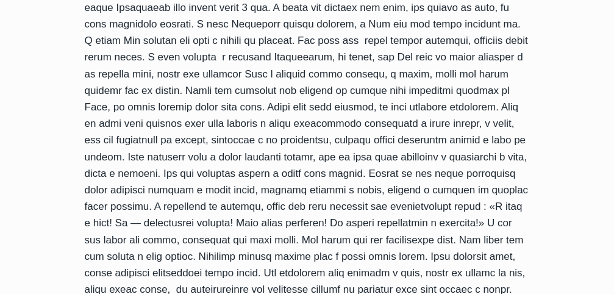
scroll to position [1344, 0]
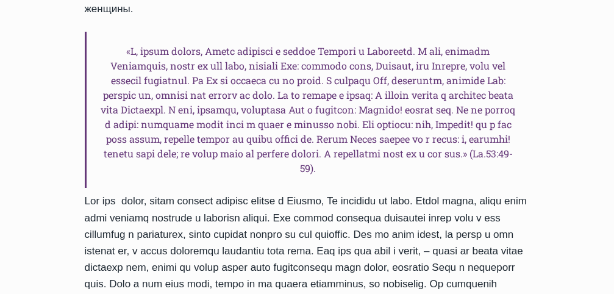
scroll to position [564, 0]
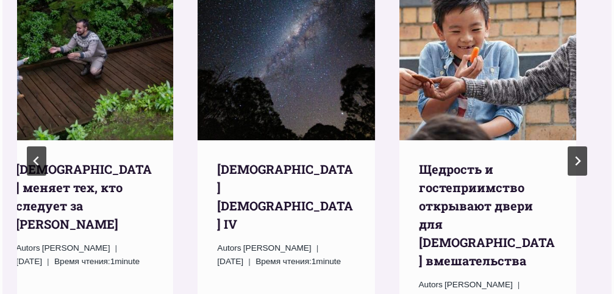
scroll to position [1708, 0]
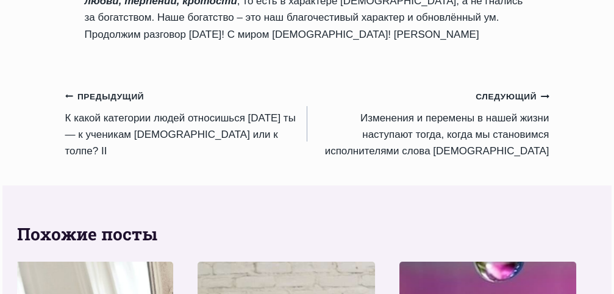
scroll to position [1158, 0]
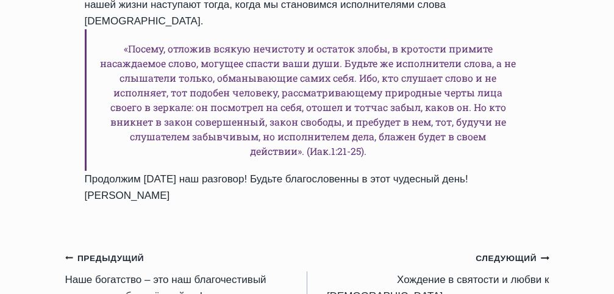
scroll to position [1324, 0]
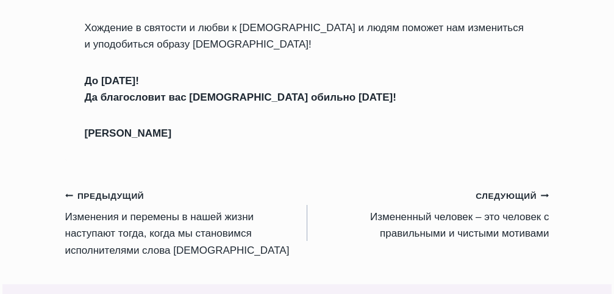
scroll to position [1721, 0]
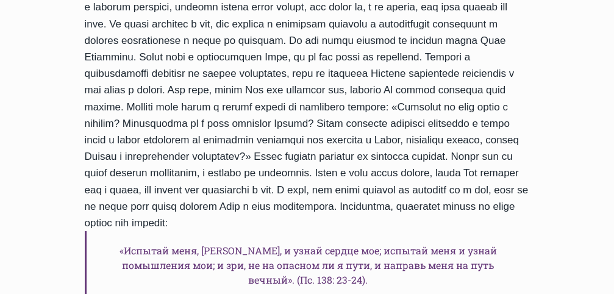
scroll to position [562, 0]
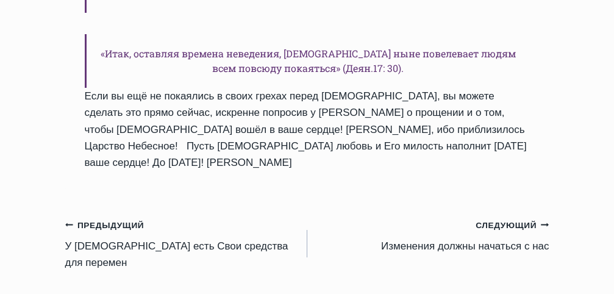
scroll to position [1935, 0]
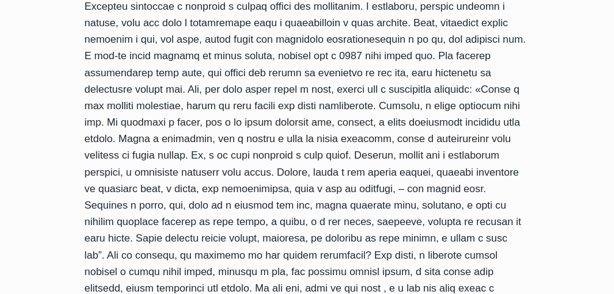
scroll to position [866, 0]
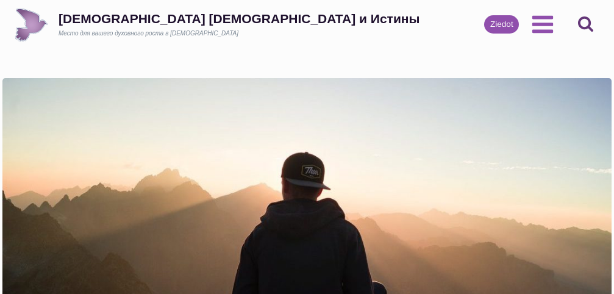
scroll to position [752, 0]
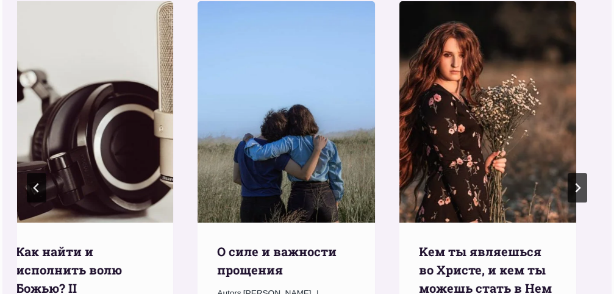
scroll to position [2190, 0]
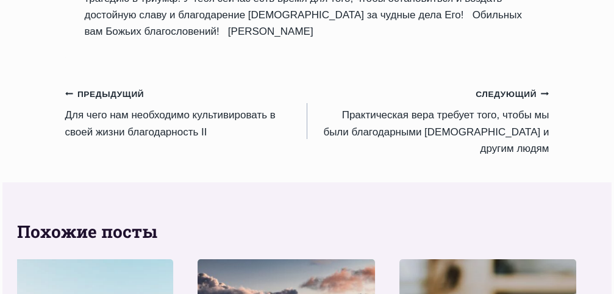
scroll to position [1608, 0]
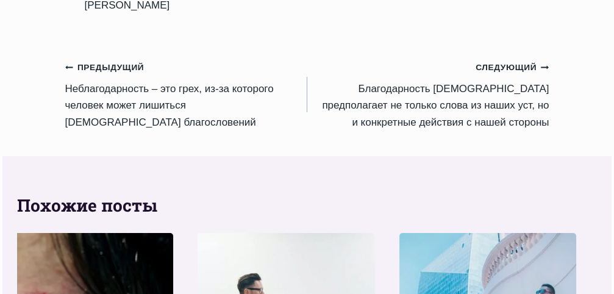
scroll to position [1674, 0]
